Goal: Task Accomplishment & Management: Complete application form

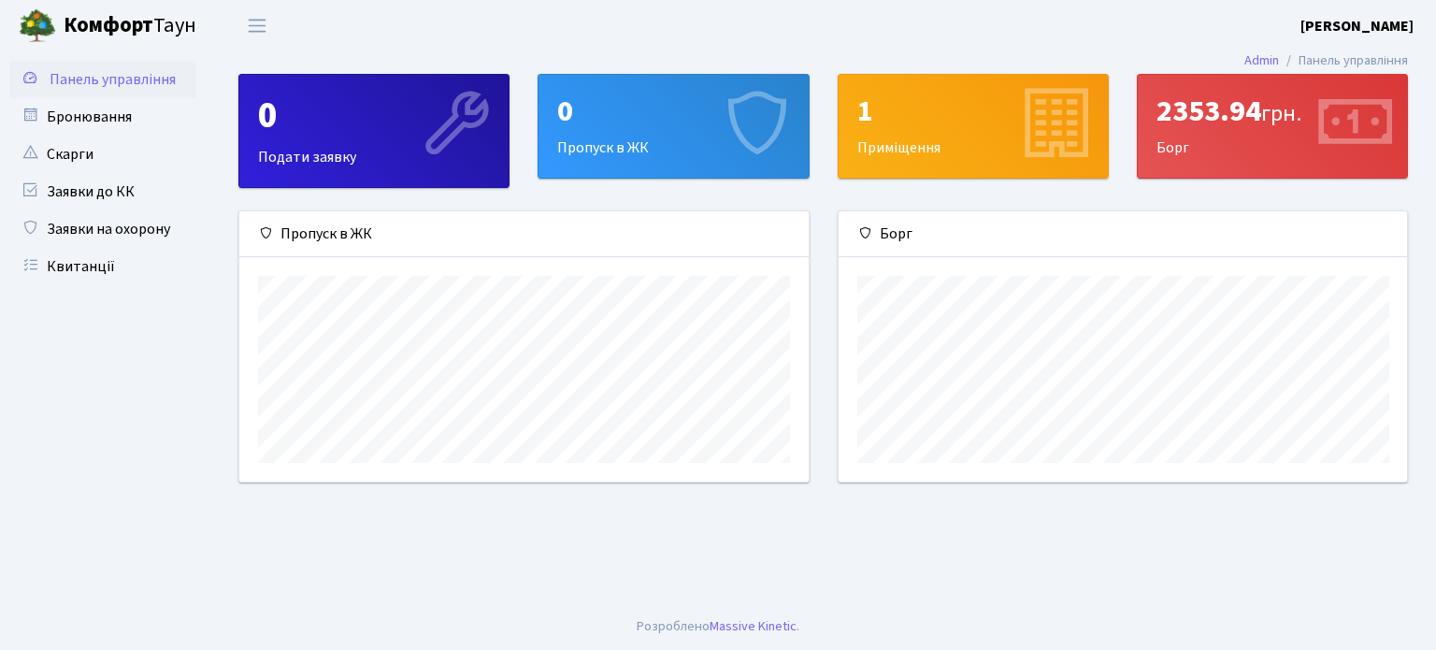
scroll to position [269, 568]
click at [140, 119] on link "Бронювання" at bounding box center [102, 116] width 187 height 37
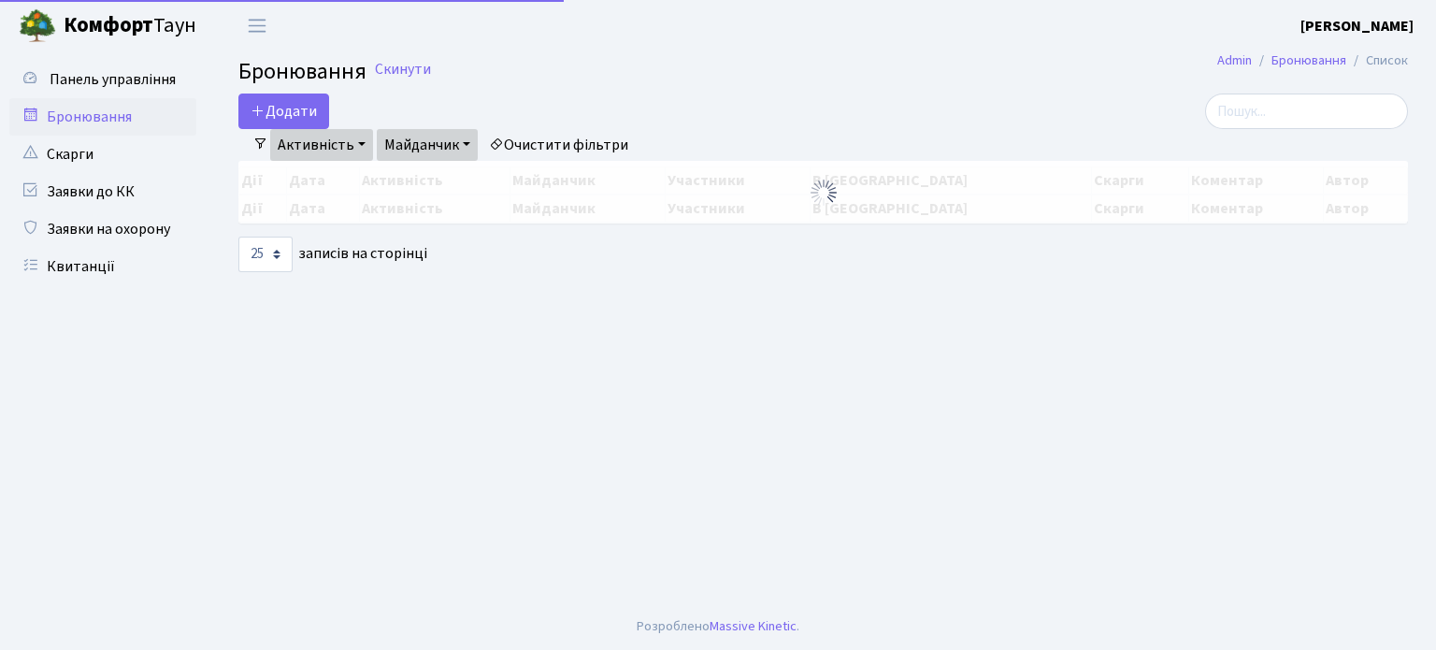
select select "25"
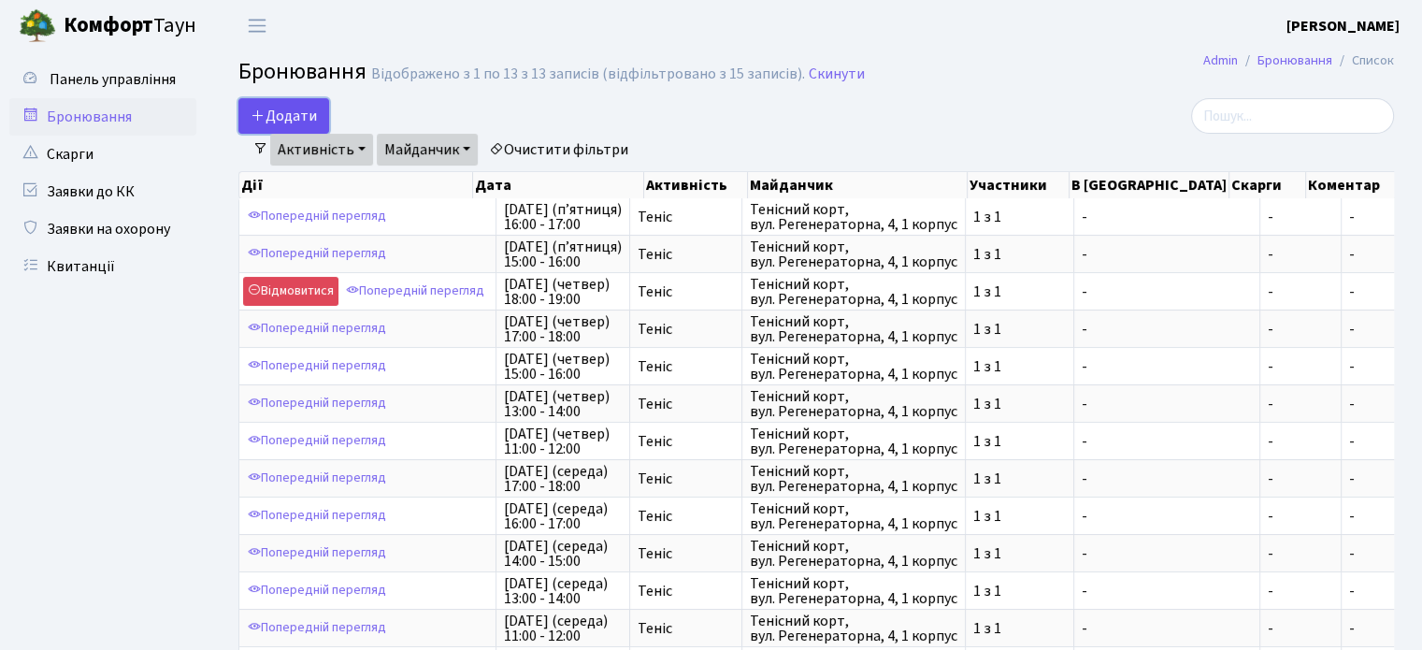
click at [284, 115] on button "Додати" at bounding box center [283, 116] width 91 height 36
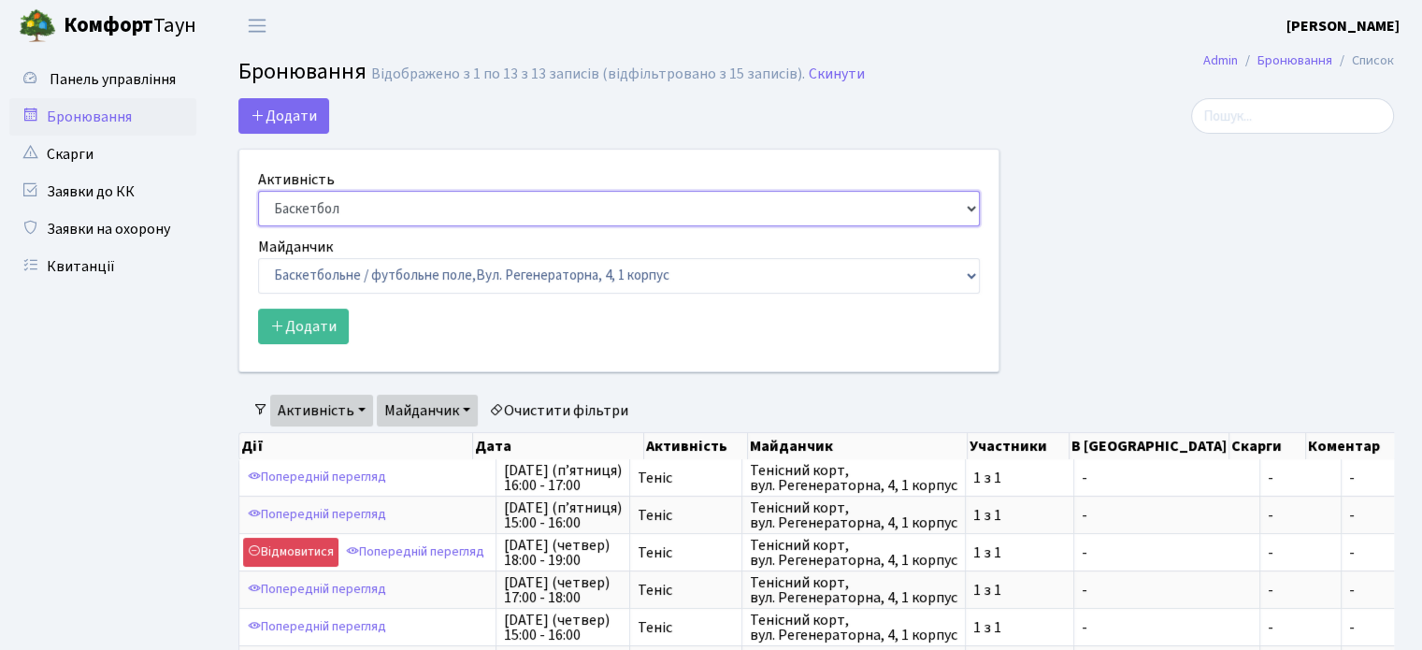
click at [360, 212] on select "Баскетбол Волейбол Йога Катання на роликах Настільний теніс Теніс Футбол Фітнес" at bounding box center [619, 209] width 722 height 36
select select "1"
click at [258, 191] on select "Баскетбол Волейбол Йога Катання на роликах Настільний теніс Теніс Футбол Фітнес" at bounding box center [619, 209] width 722 height 36
click at [357, 294] on form "Активність Баскетбол Волейбол Йога Катання на роликах Настільний теніс Теніс Фу…" at bounding box center [619, 256] width 722 height 176
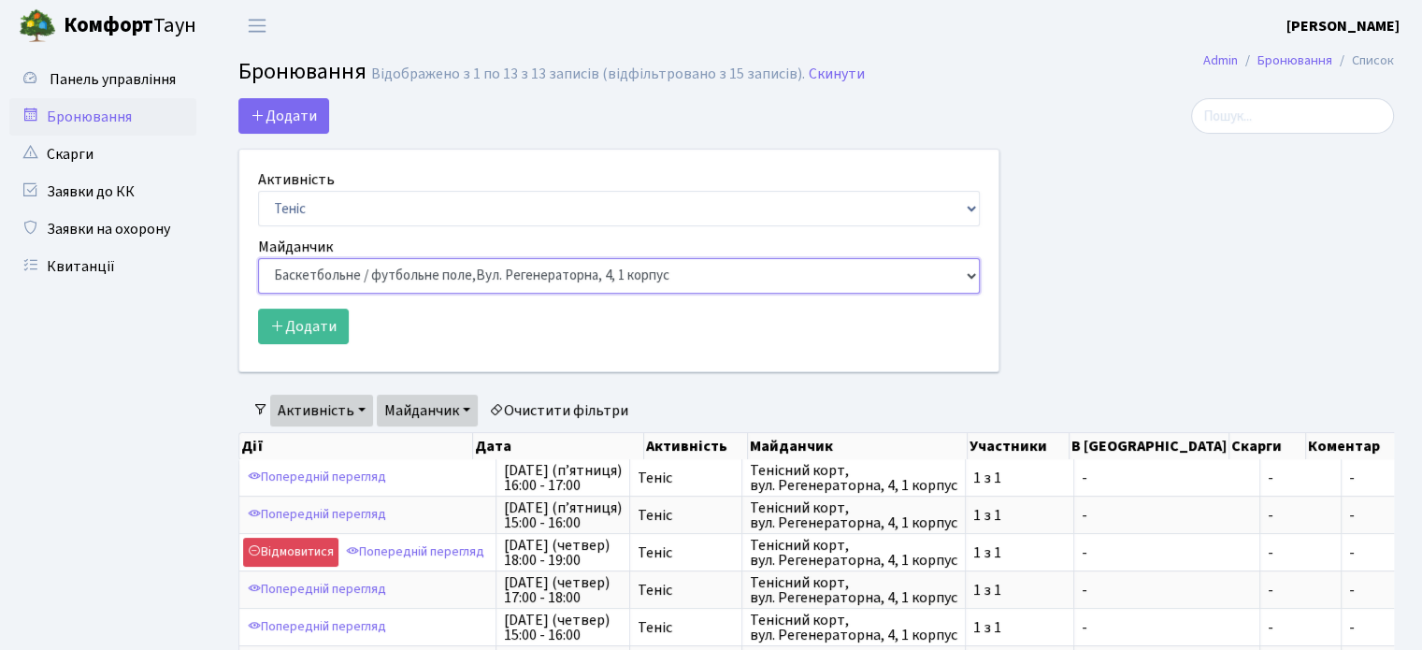
click at [359, 292] on select "Баскетбольне / футбольне поле, Вул. Регенераторна, 4, 1 корпус Баскетбольне пол…" at bounding box center [619, 276] width 722 height 36
select select "1"
click at [258, 258] on select "Баскетбольне / футбольне поле, Вул. Регенераторна, 4, 1 корпус Баскетбольне пол…" at bounding box center [619, 276] width 722 height 36
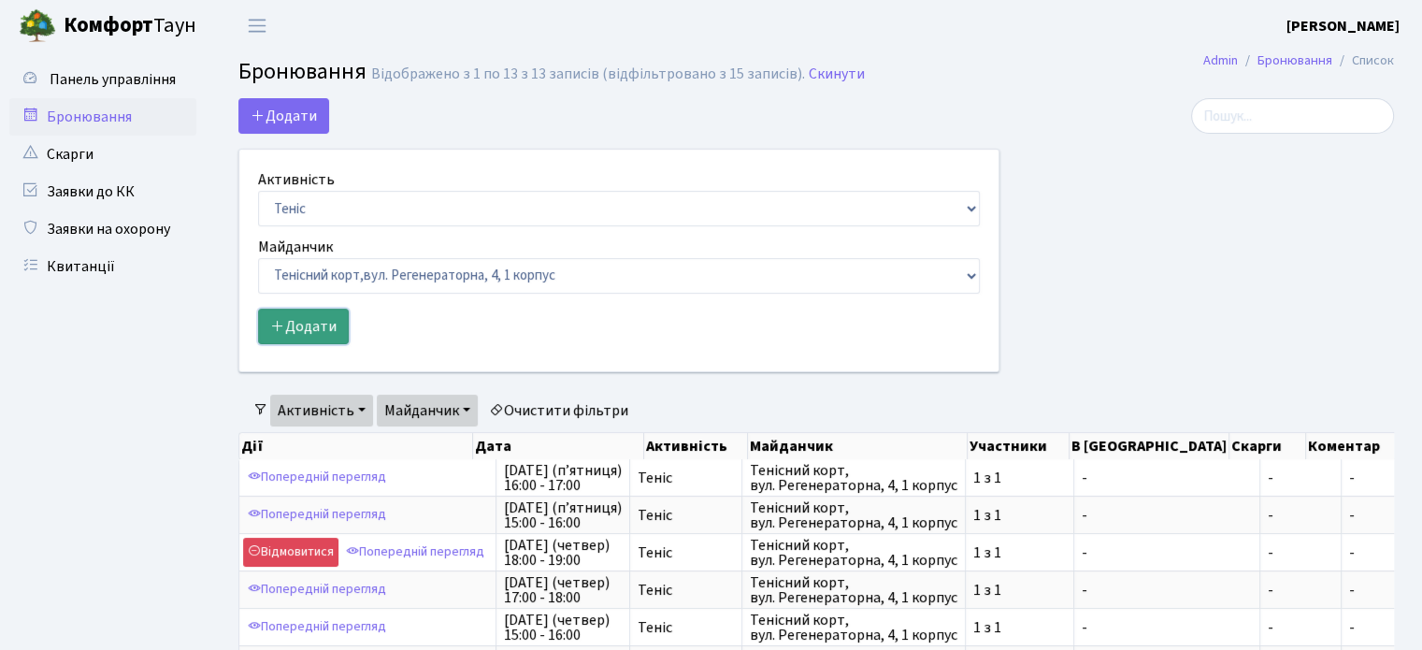
click at [325, 329] on button "Додати" at bounding box center [303, 326] width 91 height 36
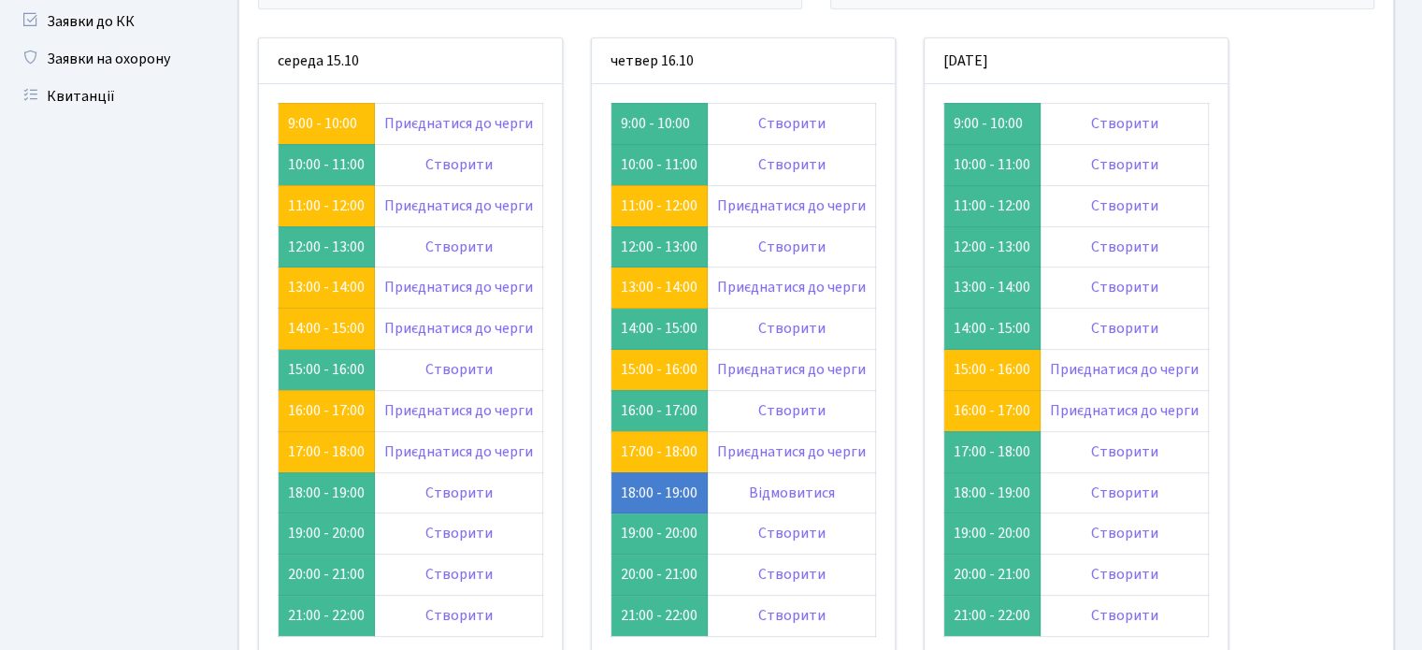
scroll to position [179, 0]
